Goal: Transaction & Acquisition: Subscribe to service/newsletter

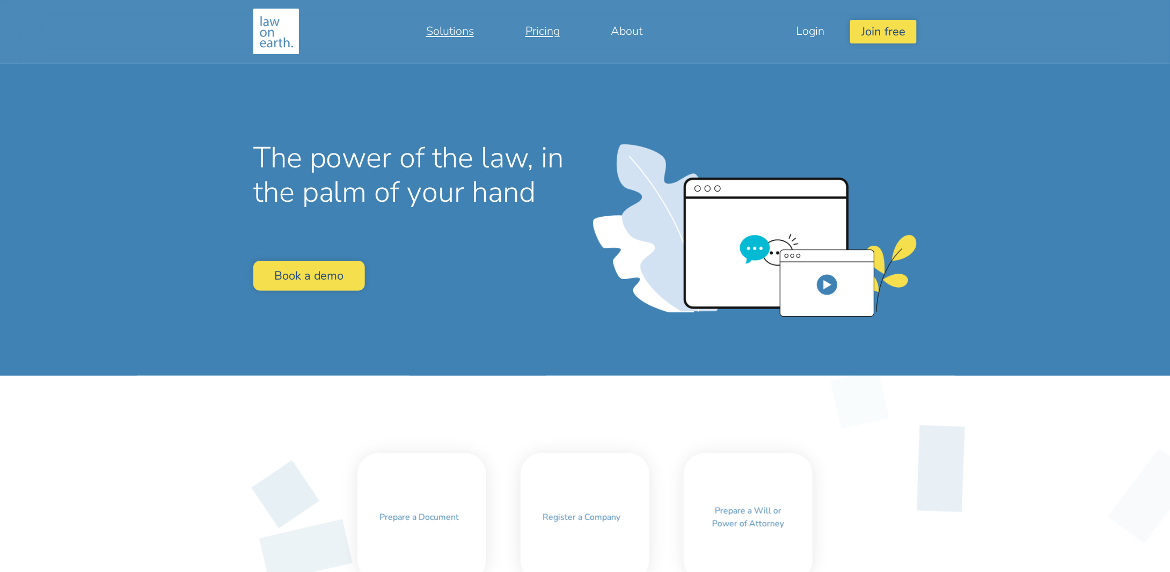
click at [538, 32] on link "Pricing" at bounding box center [543, 31] width 86 height 26
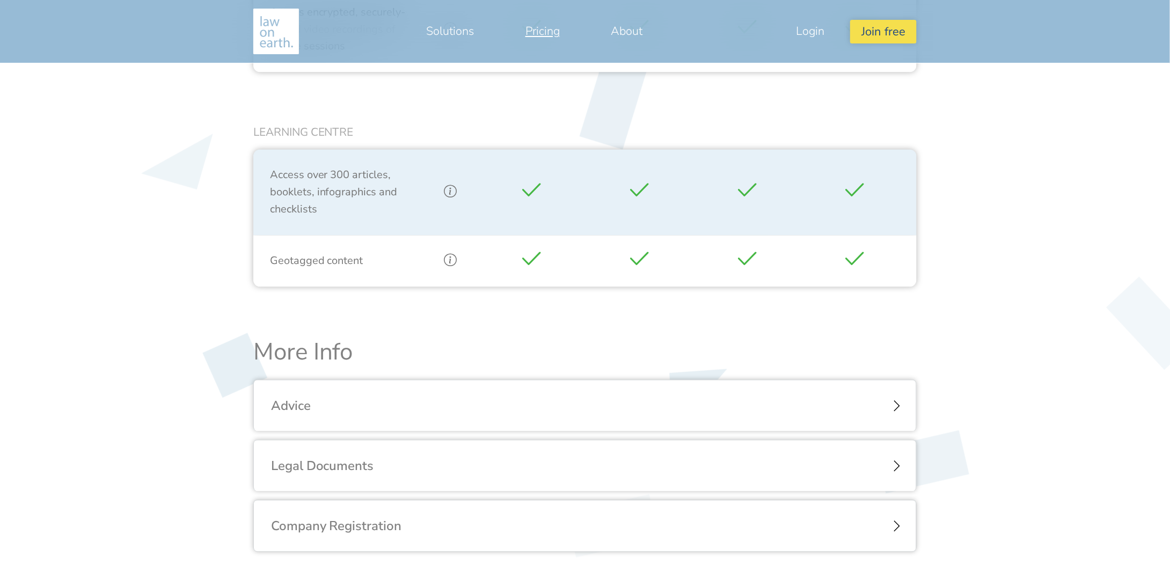
scroll to position [1234, 0]
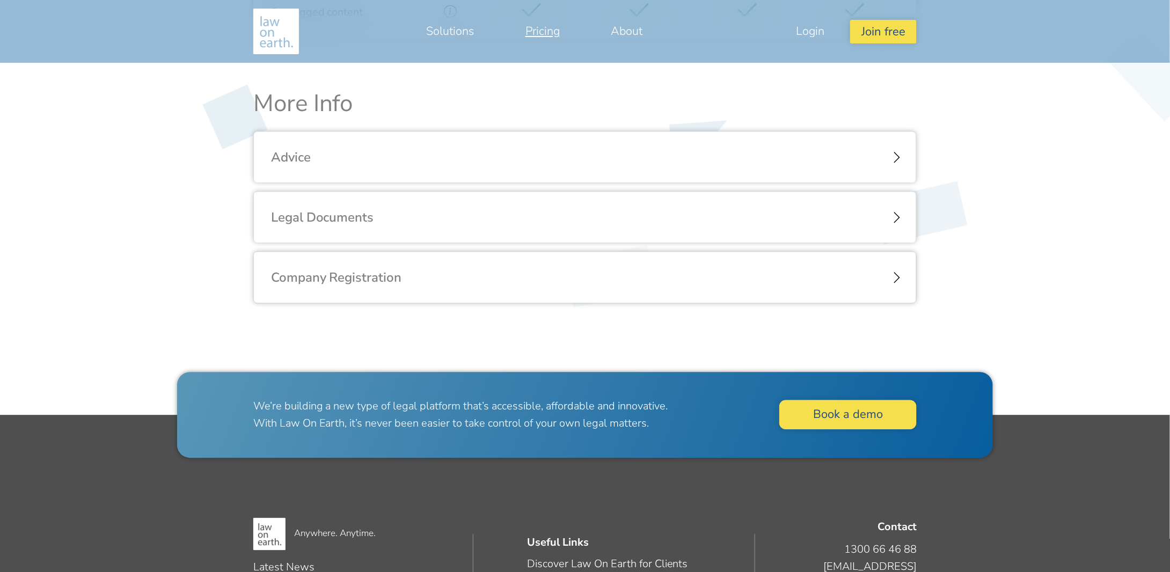
click at [451, 280] on div "Company Registration" at bounding box center [585, 278] width 663 height 52
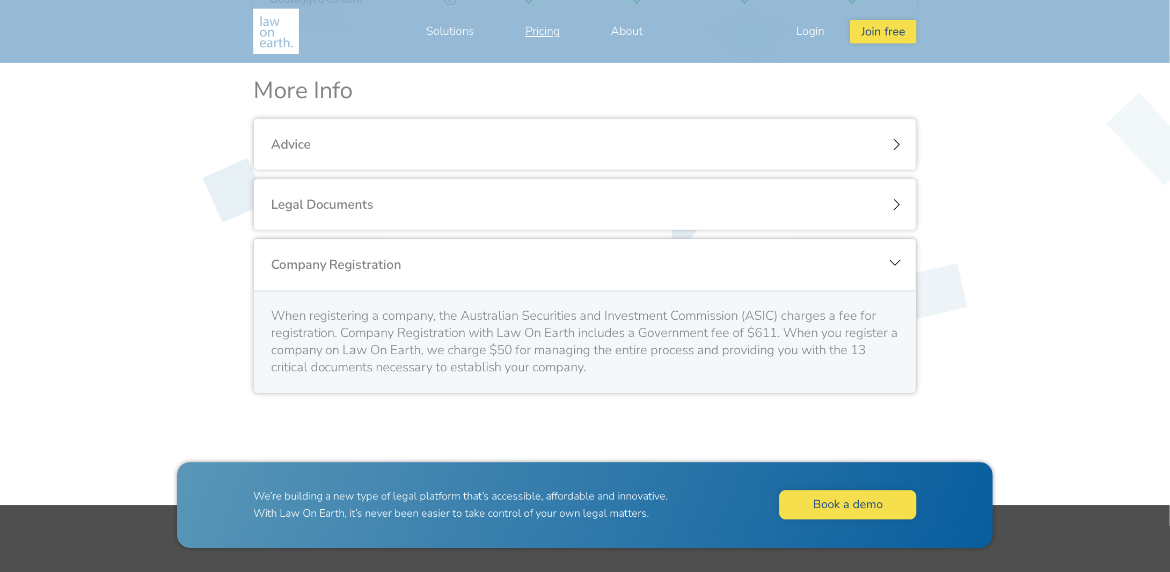
scroll to position [1249, 0]
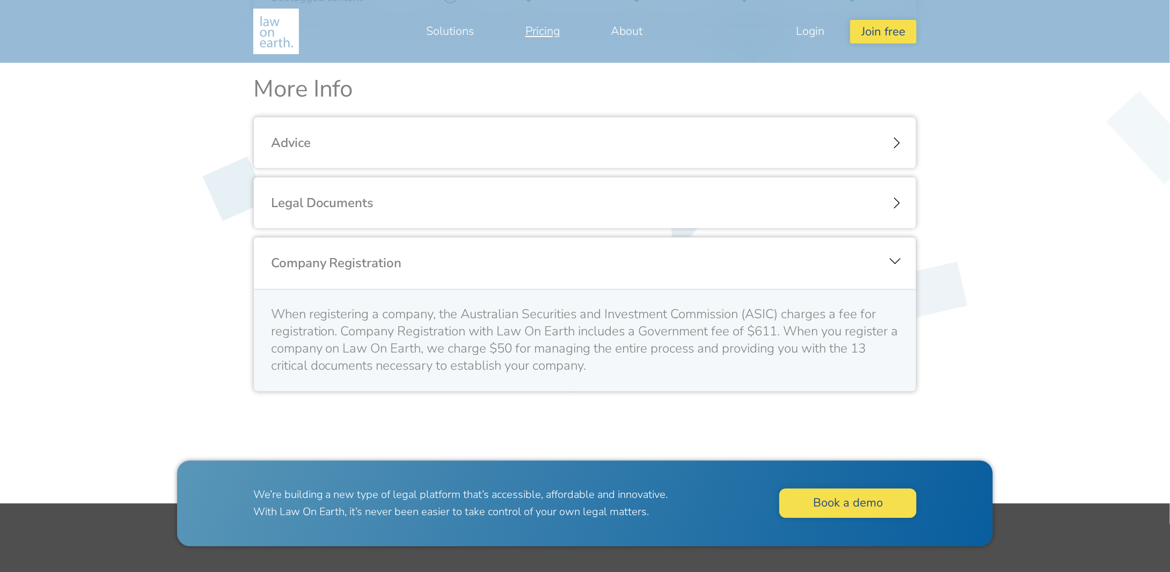
click at [416, 208] on div "Legal Documents" at bounding box center [585, 203] width 663 height 52
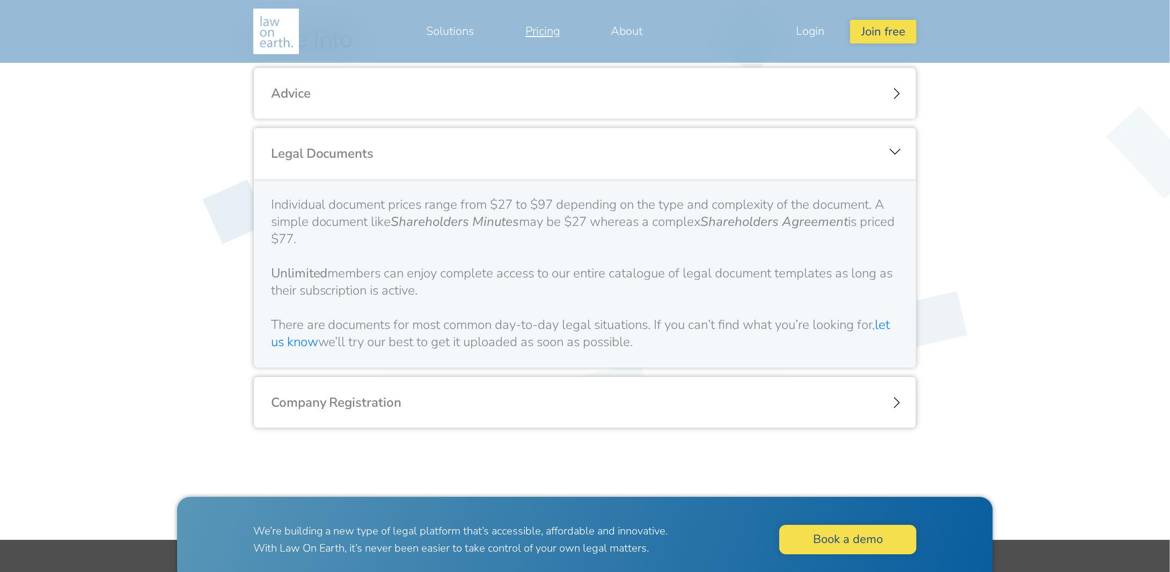
scroll to position [1303, 0]
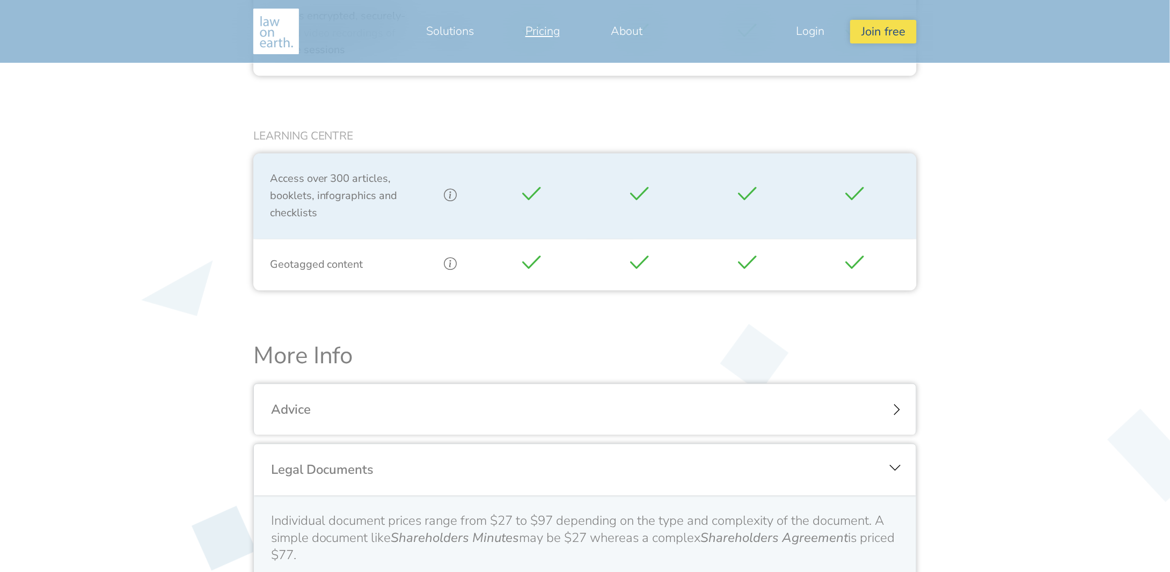
click at [338, 410] on div "Advice" at bounding box center [585, 410] width 663 height 52
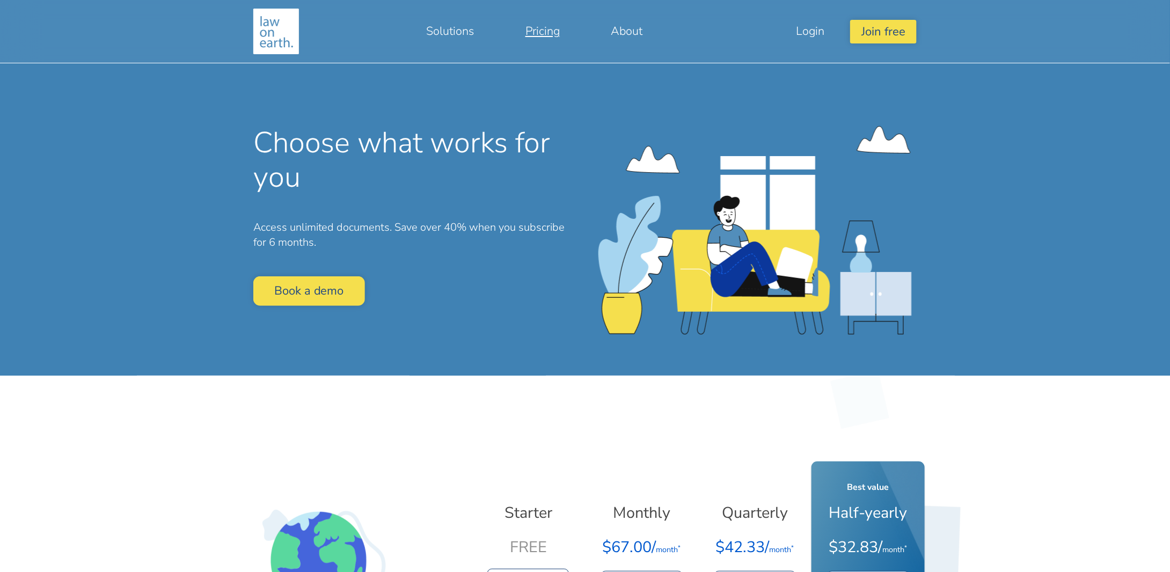
scroll to position [0, 0]
click at [880, 36] on button "Join free" at bounding box center [883, 31] width 67 height 23
click at [862, 67] on link "As User" at bounding box center [869, 64] width 93 height 23
